Goal: Transaction & Acquisition: Purchase product/service

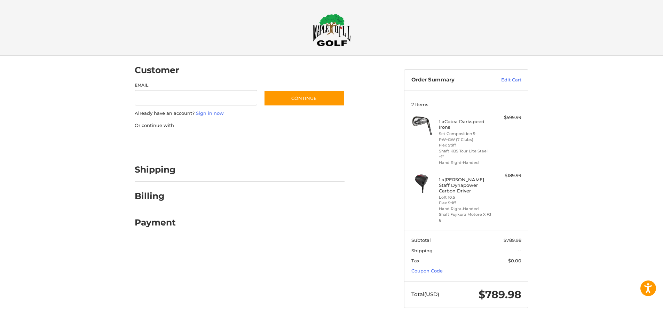
click at [425, 123] on img at bounding box center [421, 124] width 21 height 21
click at [458, 141] on li "Set Composition 5-PW+GW (7 Clubs)" at bounding box center [465, 136] width 53 height 11
click at [417, 124] on img at bounding box center [421, 124] width 21 height 21
click at [422, 121] on img at bounding box center [421, 124] width 21 height 21
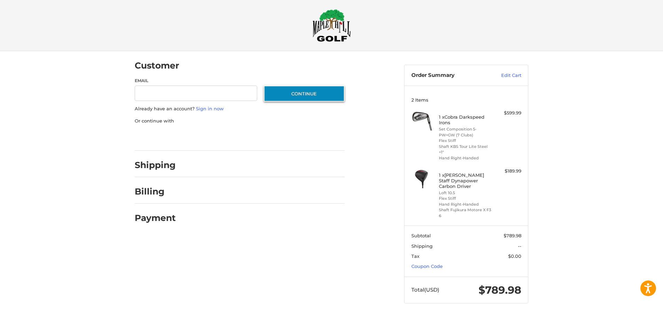
click at [295, 89] on button "Continue" at bounding box center [304, 94] width 81 height 16
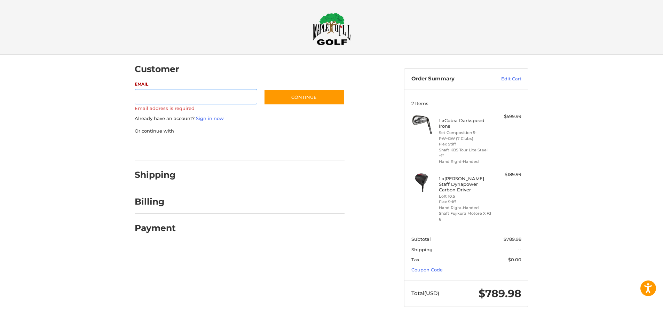
scroll to position [0, 0]
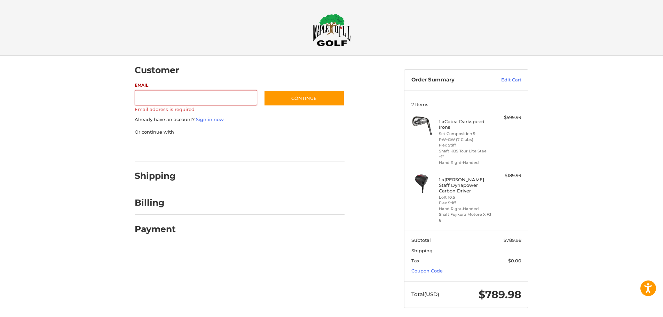
click at [328, 24] on img at bounding box center [332, 30] width 38 height 33
